Goal: Task Accomplishment & Management: Manage account settings

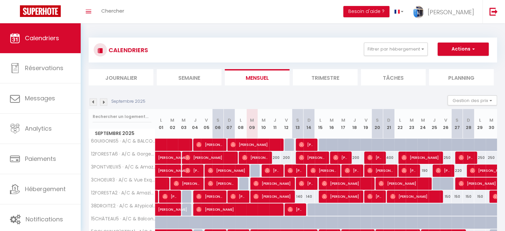
click at [299, 195] on div "140" at bounding box center [297, 196] width 11 height 12
type input "140"
type input "Sam 13 Septembre 2025"
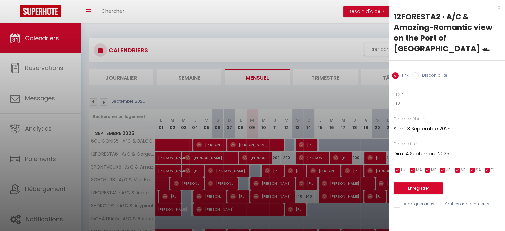
click at [406, 149] on input "Dim 14 Septembre 2025" at bounding box center [449, 153] width 111 height 9
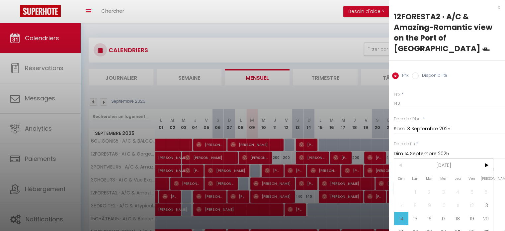
click at [420, 212] on span "15" at bounding box center [415, 218] width 14 height 13
type input "Lun 15 Septembre 2025"
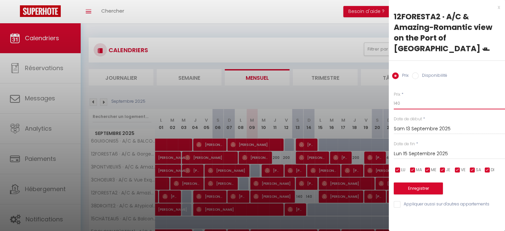
click at [396, 97] on input "140" at bounding box center [449, 103] width 111 height 12
type input "130"
click at [418, 182] on button "Enregistrer" at bounding box center [418, 188] width 49 height 12
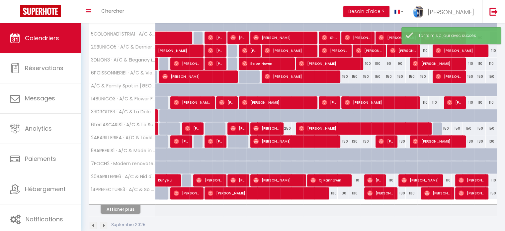
scroll to position [199, 0]
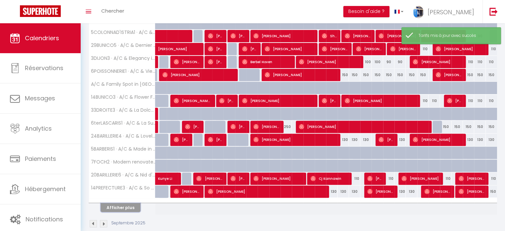
click at [121, 203] on button "Afficher plus" at bounding box center [121, 207] width 40 height 9
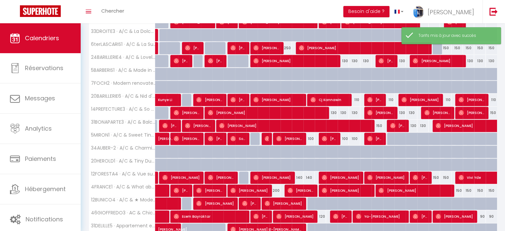
scroll to position [299, 0]
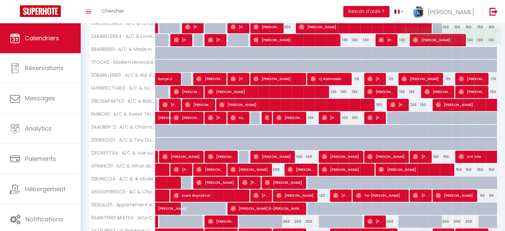
click at [300, 153] on div "140" at bounding box center [297, 156] width 11 height 12
type input "140"
type input "Sam 13 Septembre 2025"
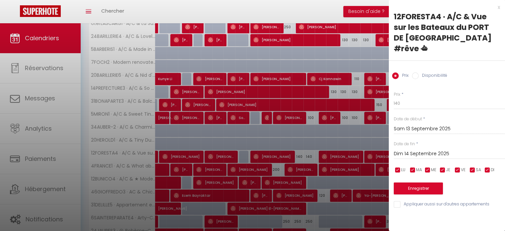
click at [420, 149] on input "Dim 14 Septembre 2025" at bounding box center [449, 153] width 111 height 9
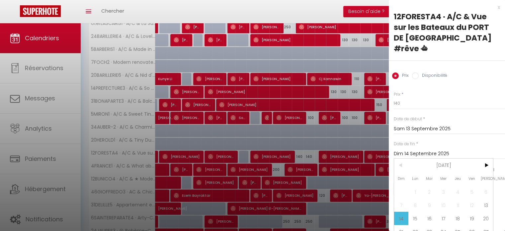
drag, startPoint x: 418, startPoint y: 207, endPoint x: 418, endPoint y: 186, distance: 20.9
click at [418, 212] on span "15" at bounding box center [415, 218] width 14 height 13
type input "Lun 15 Septembre 2025"
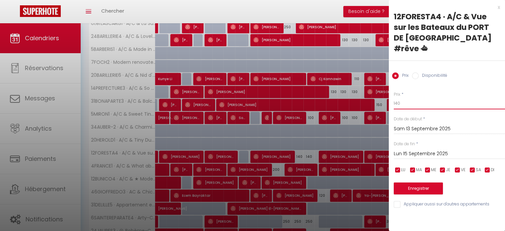
click at [396, 97] on input "140" at bounding box center [449, 103] width 111 height 12
type input "130"
click at [415, 182] on button "Enregistrer" at bounding box center [418, 188] width 49 height 12
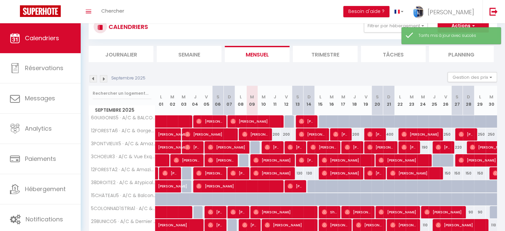
scroll to position [209, 0]
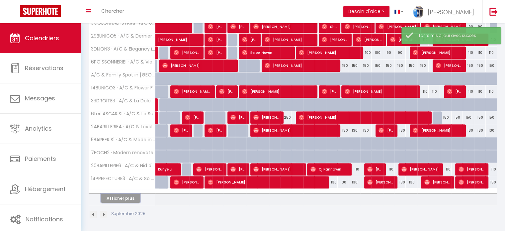
click at [133, 194] on button "Afficher plus" at bounding box center [121, 198] width 40 height 9
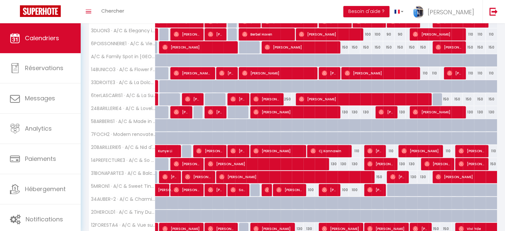
scroll to position [266, 0]
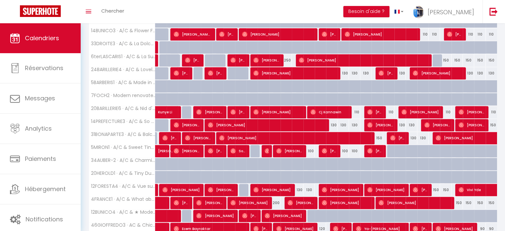
click at [311, 150] on div "100" at bounding box center [308, 151] width 11 height 12
type input "100"
select select "1"
type input "Dim 14 Septembre 2025"
type input "Lun 15 Septembre 2025"
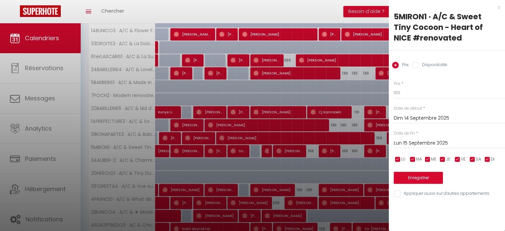
click at [416, 66] on input "Disponibilité" at bounding box center [415, 65] width 7 height 7
radio input "true"
radio input "false"
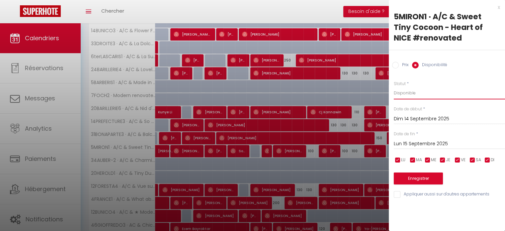
click at [411, 91] on select "Disponible Indisponible" at bounding box center [449, 93] width 111 height 13
select select "0"
click at [394, 87] on select "Disponible Indisponible" at bounding box center [449, 93] width 111 height 13
click at [417, 177] on button "Enregistrer" at bounding box center [418, 178] width 49 height 12
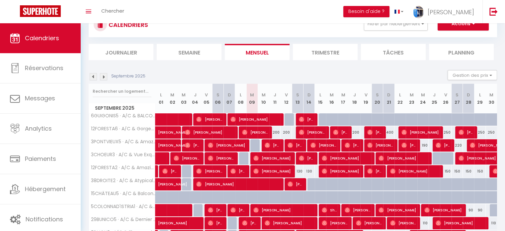
scroll to position [0, 0]
